Goal: Information Seeking & Learning: Learn about a topic

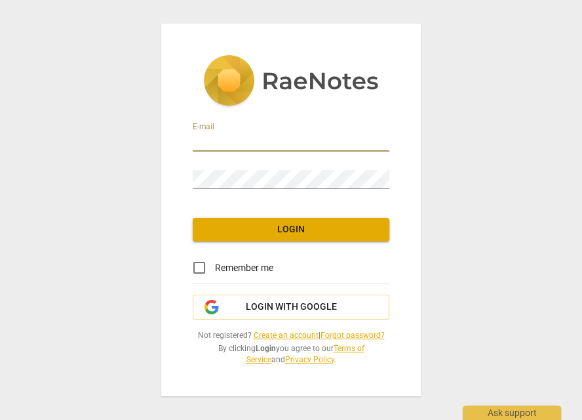
type input "[EMAIL_ADDRESS][DOMAIN_NAME]"
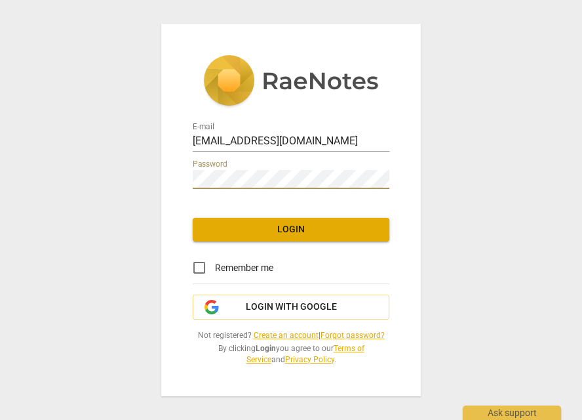
click at [201, 266] on input "Remember me" at bounding box center [199, 267] width 31 height 31
checkbox input "true"
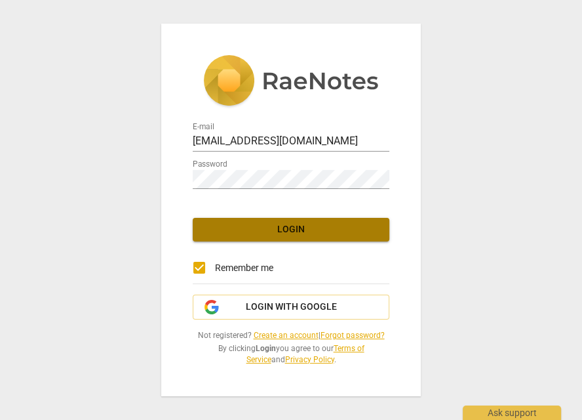
click at [253, 234] on span "Login" at bounding box center [291, 229] width 176 height 13
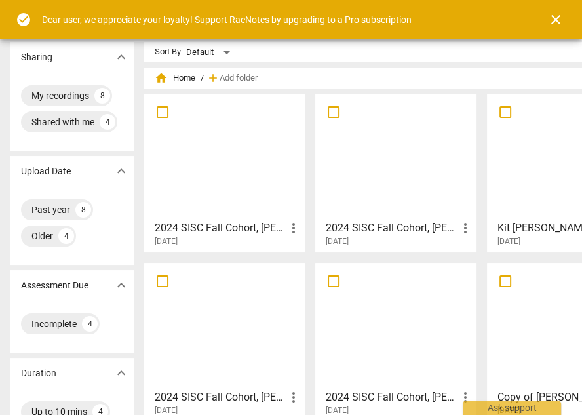
click at [208, 157] on div at bounding box center [225, 156] width 152 height 116
click at [360, 70] on div "home Home / add Add folder" at bounding box center [396, 78] width 483 height 21
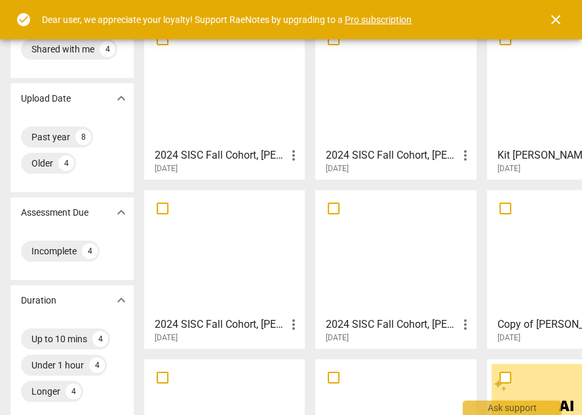
scroll to position [73, 0]
click at [113, 214] on span "expand_more" at bounding box center [121, 212] width 16 height 16
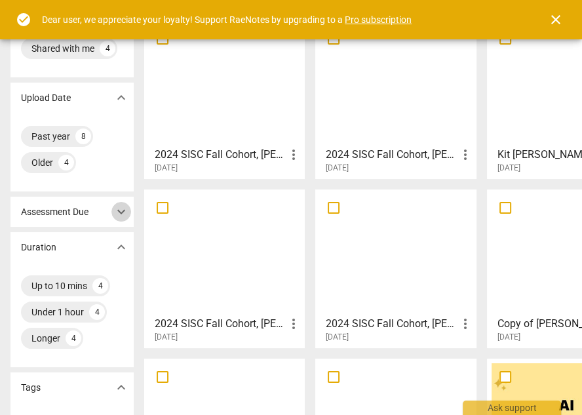
click at [113, 211] on span "expand_more" at bounding box center [121, 212] width 16 height 16
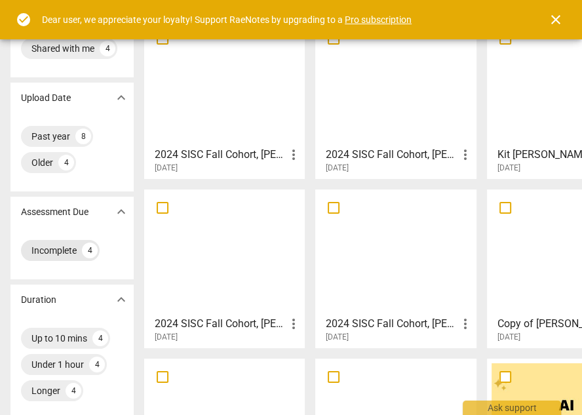
click at [61, 251] on div "Incomplete" at bounding box center [53, 250] width 45 height 13
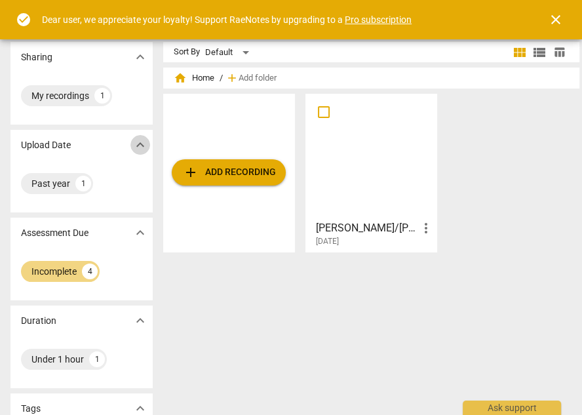
click at [132, 148] on span "expand_more" at bounding box center [140, 145] width 16 height 16
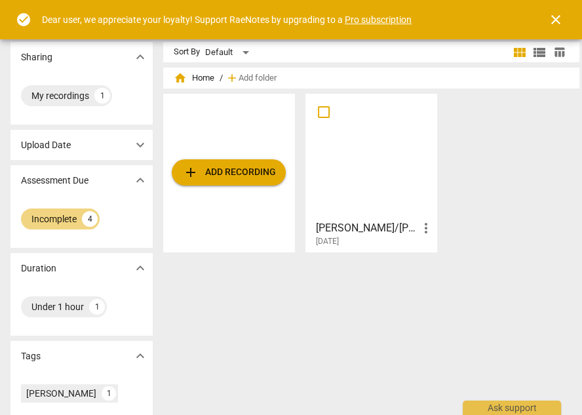
click at [74, 144] on div "Upload Date expand_more" at bounding box center [81, 145] width 142 height 30
click at [78, 92] on div "My recordings" at bounding box center [60, 95] width 58 height 13
click at [103, 96] on div "1" at bounding box center [102, 96] width 16 height 16
click at [74, 308] on div "Under 1 hour" at bounding box center [57, 306] width 52 height 13
click at [138, 270] on span "expand_more" at bounding box center [140, 268] width 16 height 16
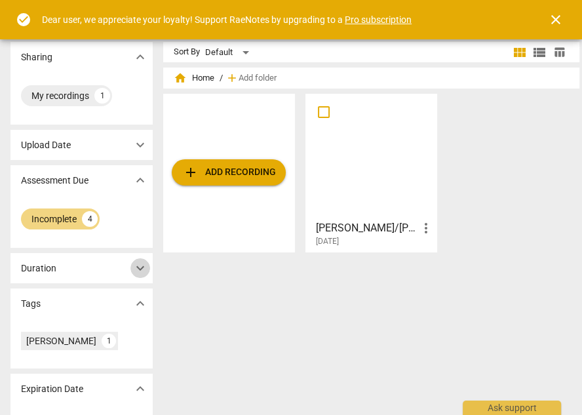
click at [138, 270] on span "expand_more" at bounding box center [140, 268] width 16 height 16
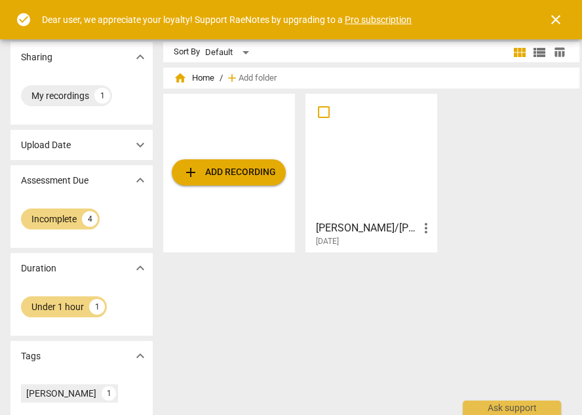
click at [44, 270] on p "Duration" at bounding box center [38, 269] width 35 height 14
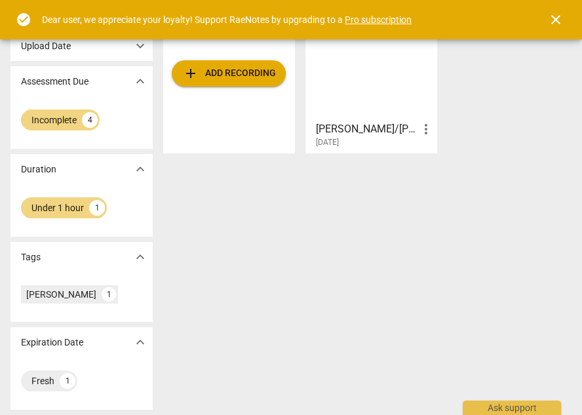
scroll to position [99, 0]
click at [41, 382] on div "Fresh" at bounding box center [42, 381] width 23 height 13
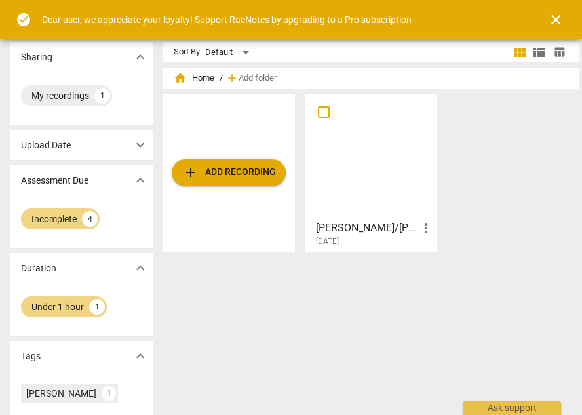
click at [380, 193] on div at bounding box center [371, 156] width 123 height 116
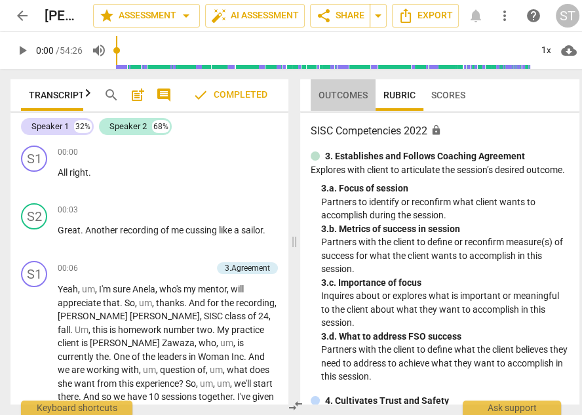
click at [338, 88] on span "Outcomes" at bounding box center [343, 95] width 65 height 18
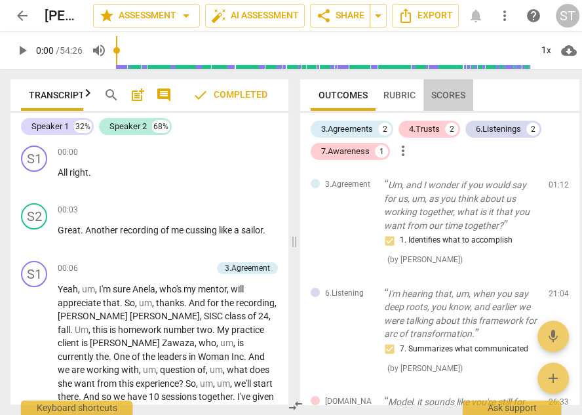
click at [450, 91] on span "Scores" at bounding box center [449, 95] width 34 height 10
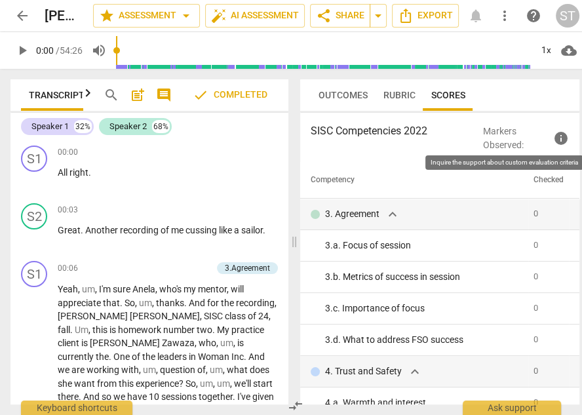
click at [563, 139] on span "info" at bounding box center [562, 139] width 16 height 16
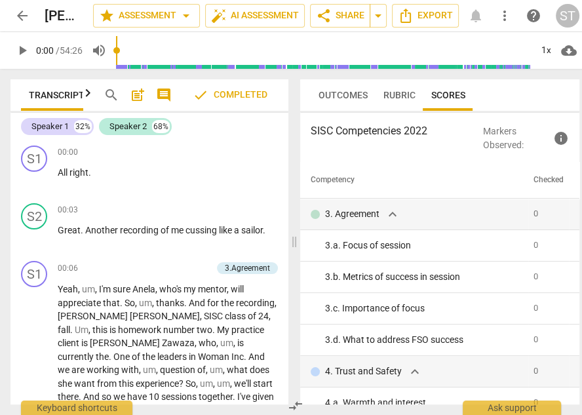
click at [401, 90] on span "Rubric" at bounding box center [400, 95] width 32 height 10
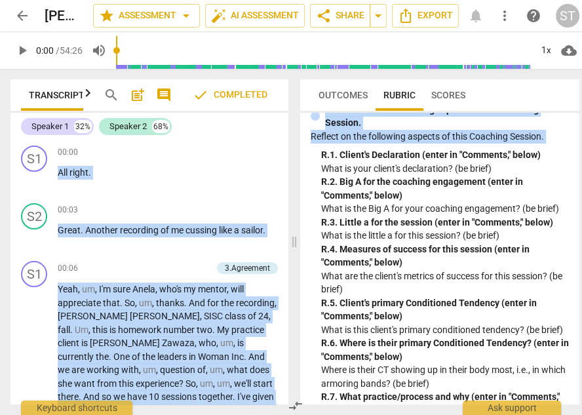
scroll to position [3948, 0]
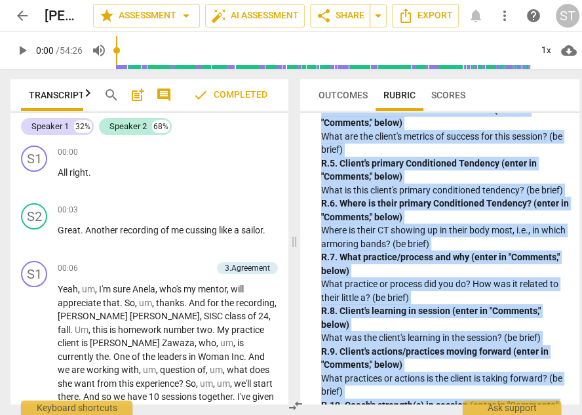
drag, startPoint x: 322, startPoint y: 167, endPoint x: 581, endPoint y: 386, distance: 339.3
copy div "R. 1. Client's Declaration (enter in "Comments," below) What is your client's d…"
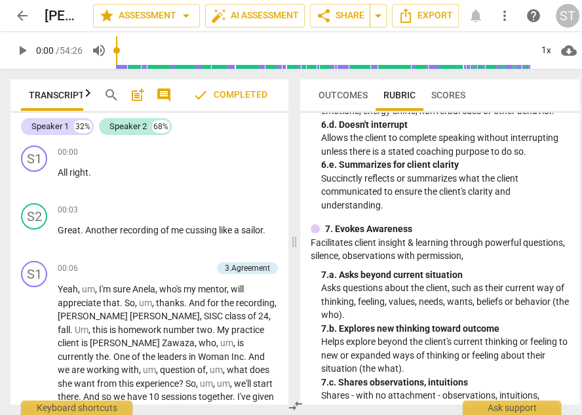
scroll to position [0, 0]
